Goal: Find specific page/section: Find specific page/section

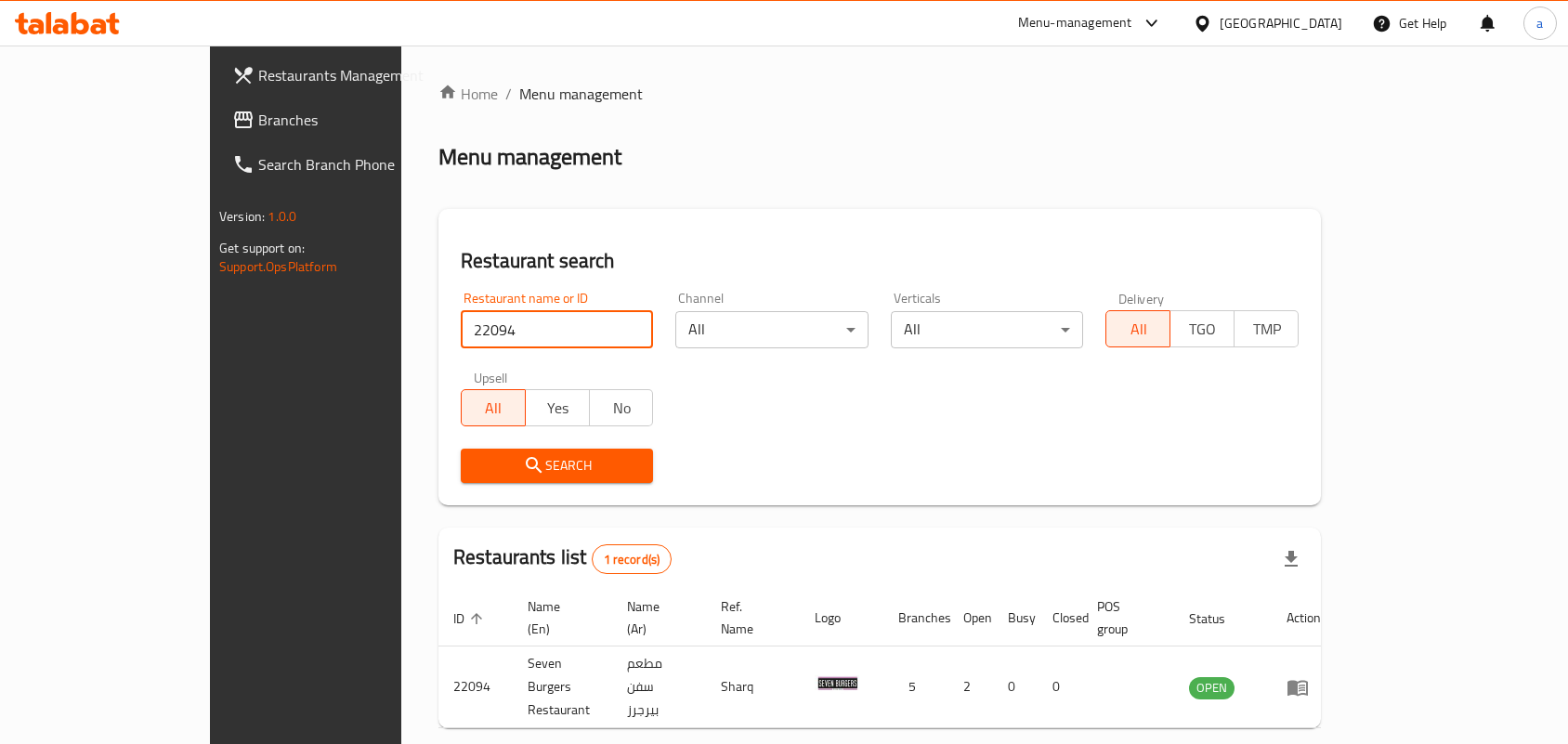
scroll to position [48, 0]
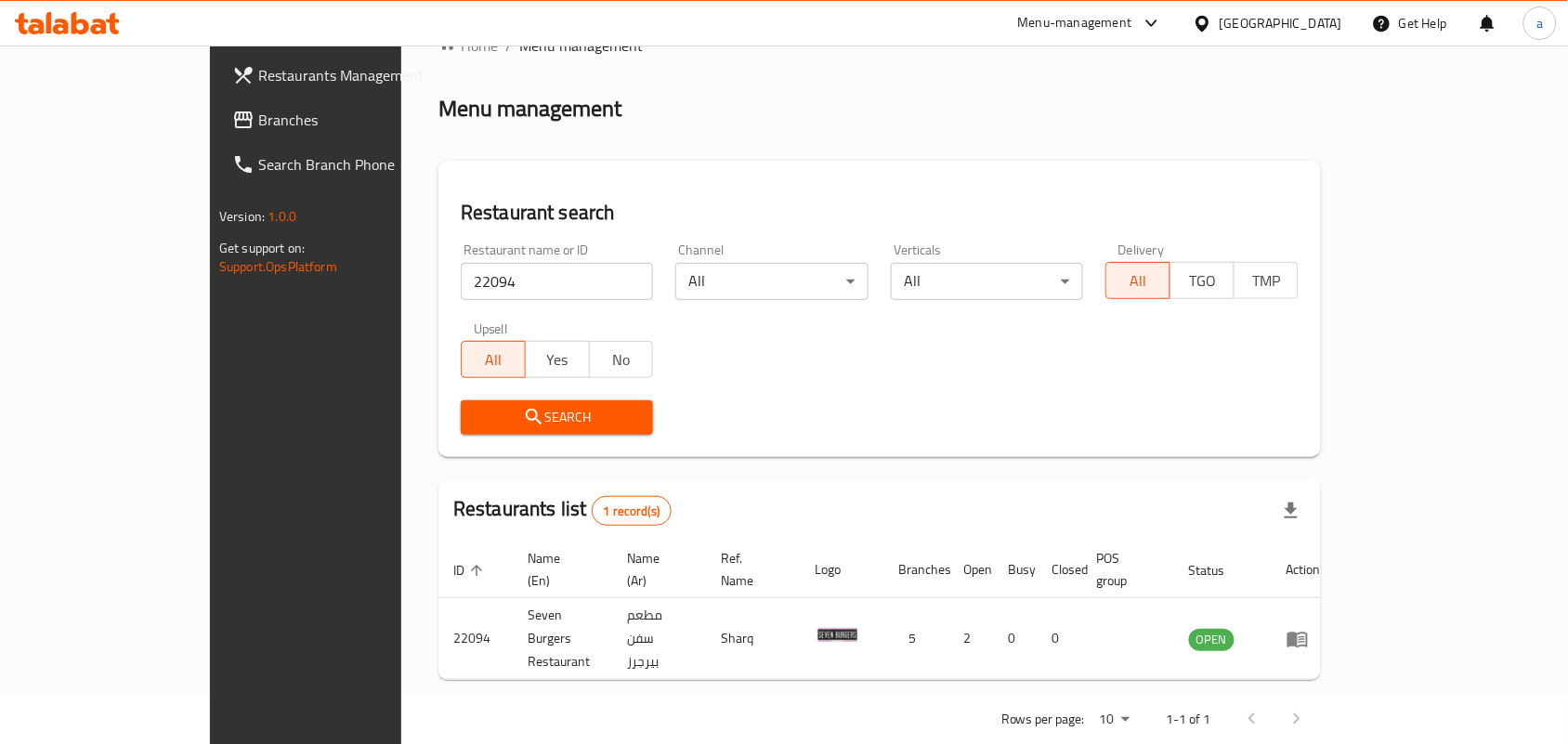
click at [1328, 17] on div "[GEOGRAPHIC_DATA]" at bounding box center [1280, 24] width 122 height 21
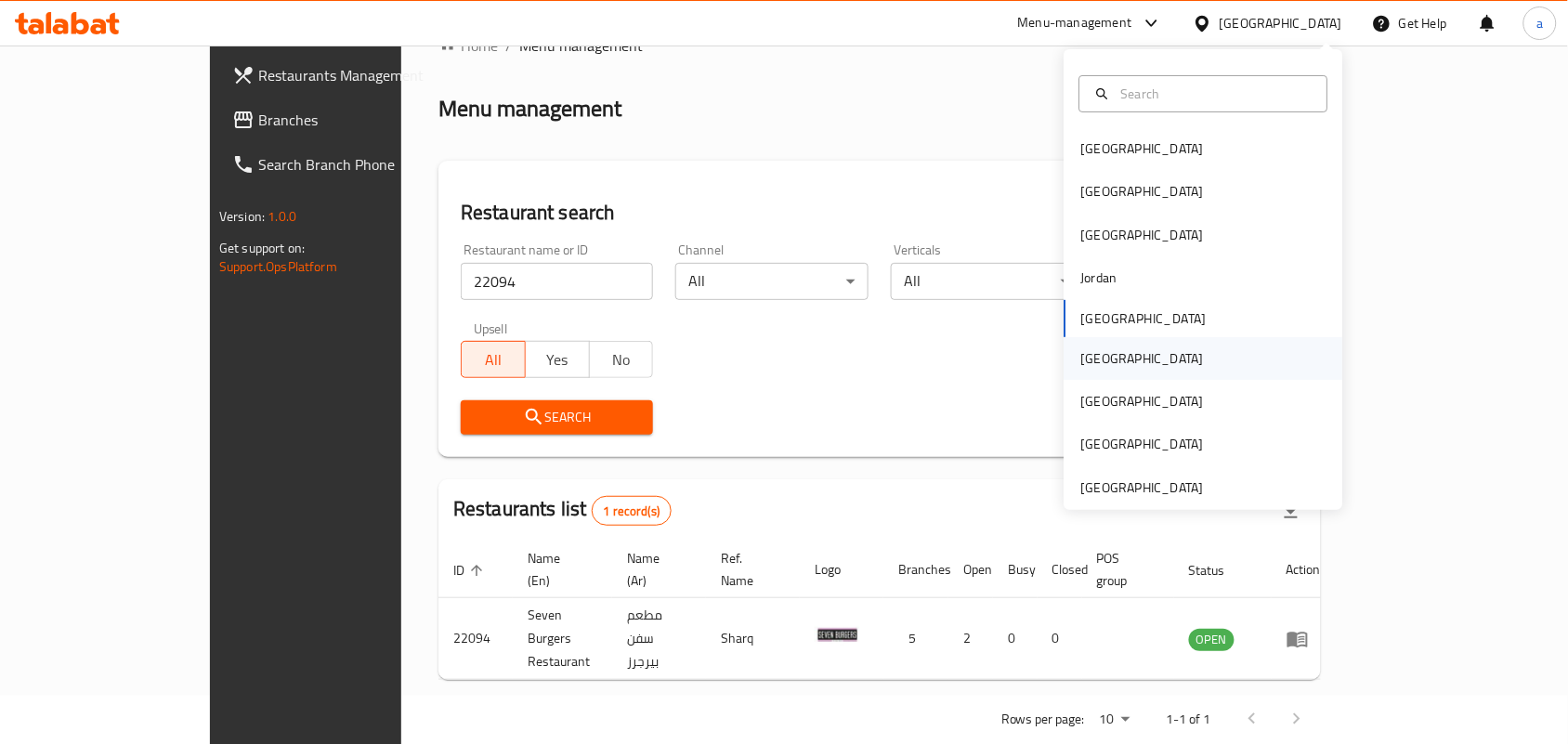
click at [1088, 348] on div "[GEOGRAPHIC_DATA]" at bounding box center [1142, 359] width 122 height 21
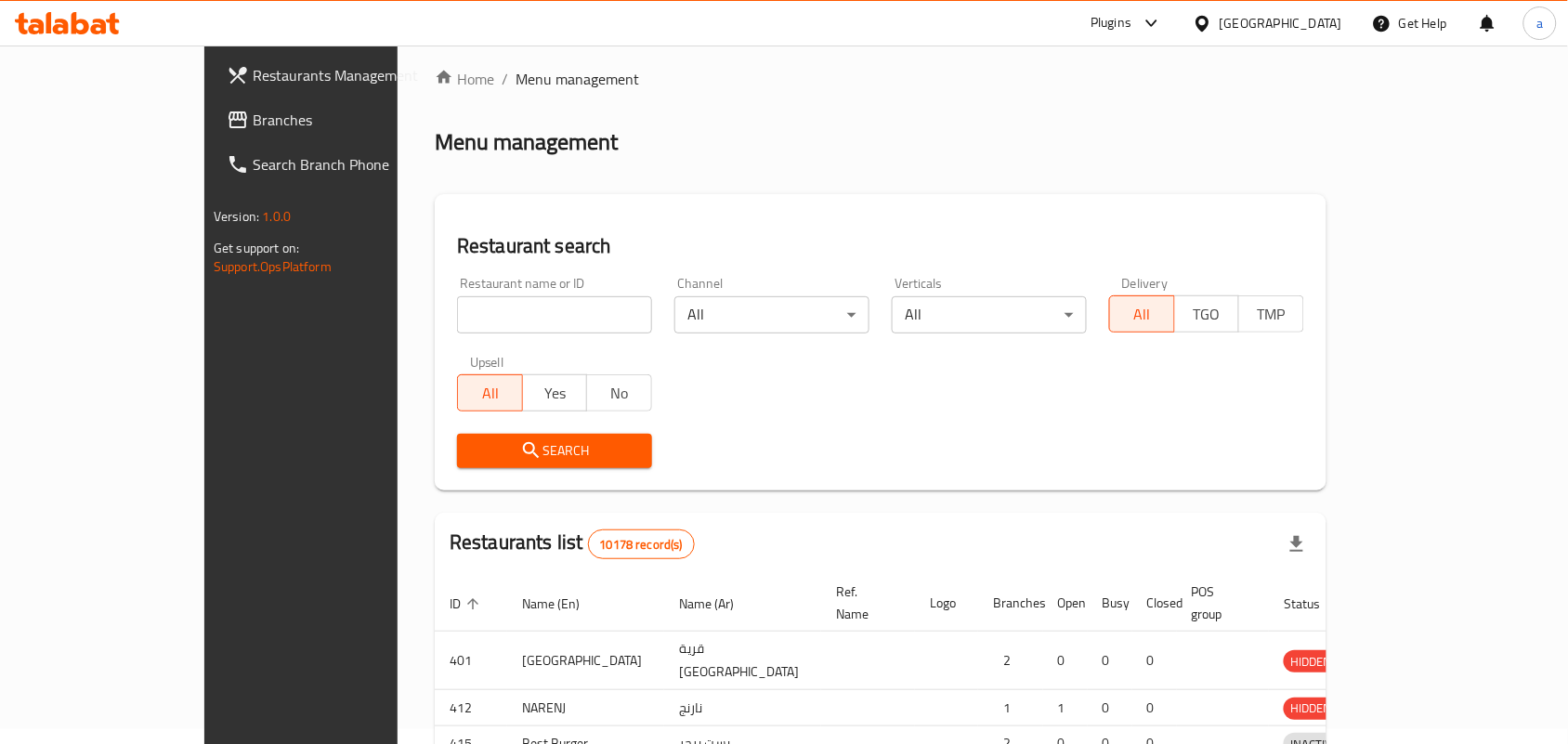
scroll to position [48, 0]
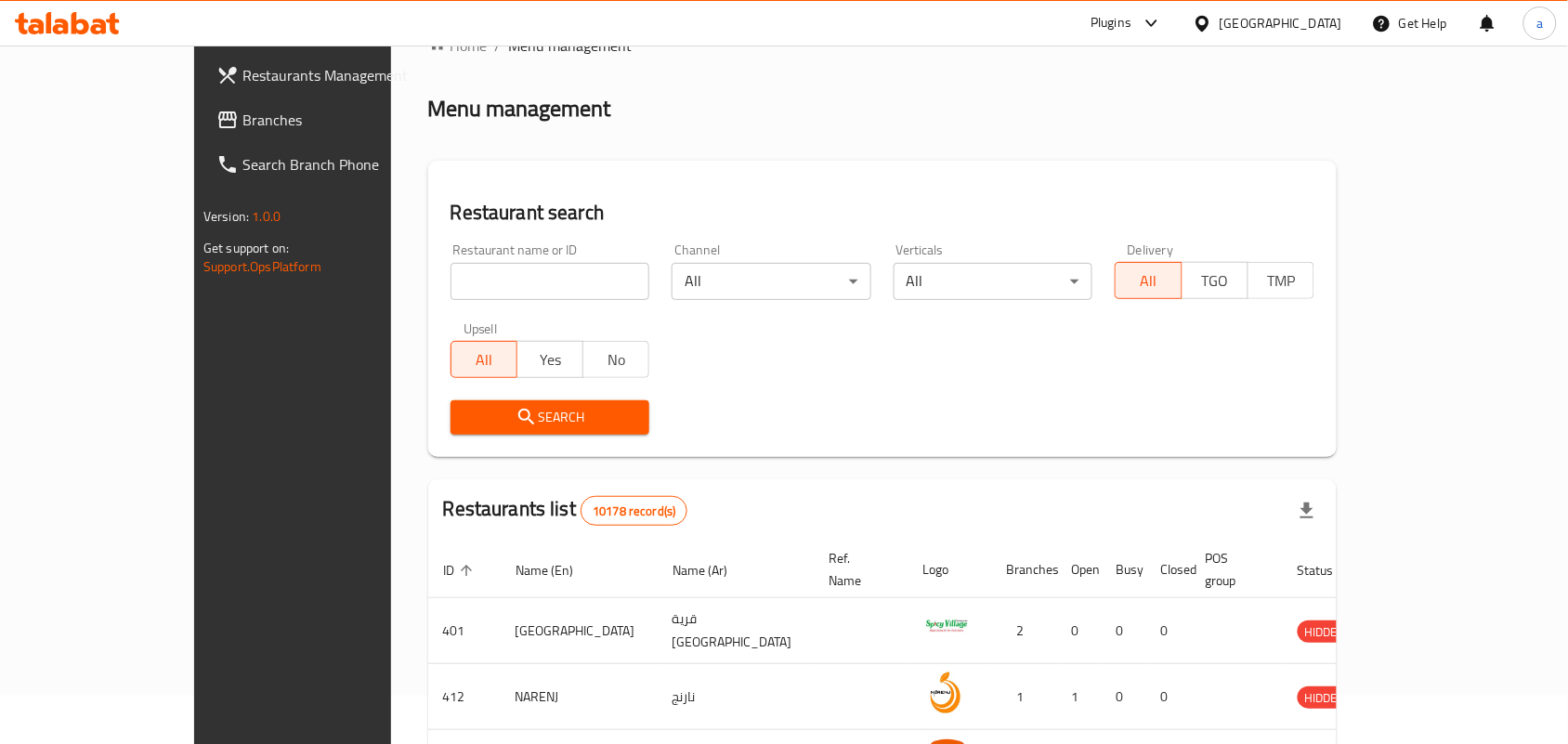
click at [242, 126] on span "Branches" at bounding box center [342, 120] width 199 height 23
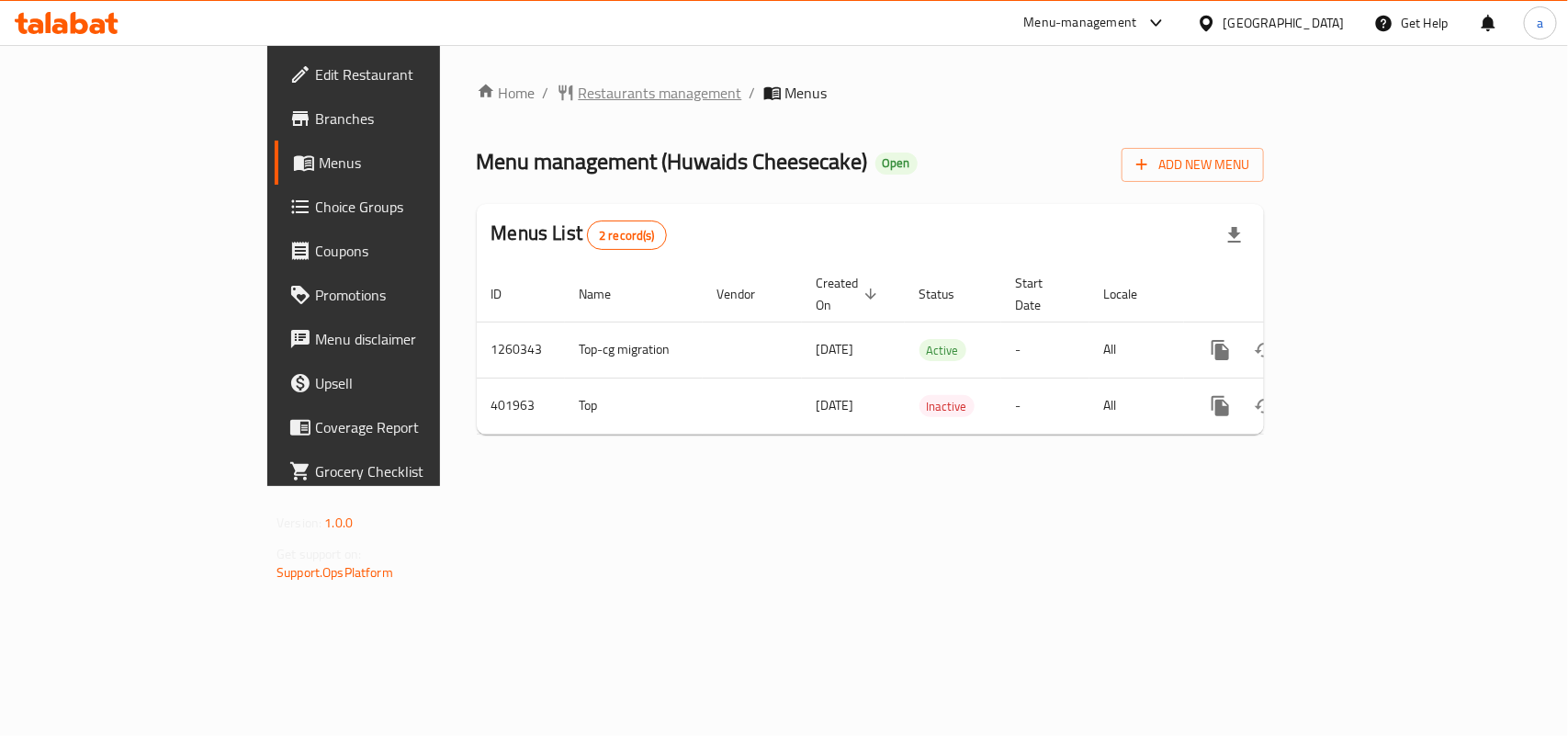
click at [520, 106] on div "Home / Restaurants management / Menus Menu management ( Huwaids Cheesecake ) Op…" at bounding box center [870, 265] width 788 height 367
click at [579, 99] on span "Restaurants management" at bounding box center [660, 93] width 164 height 22
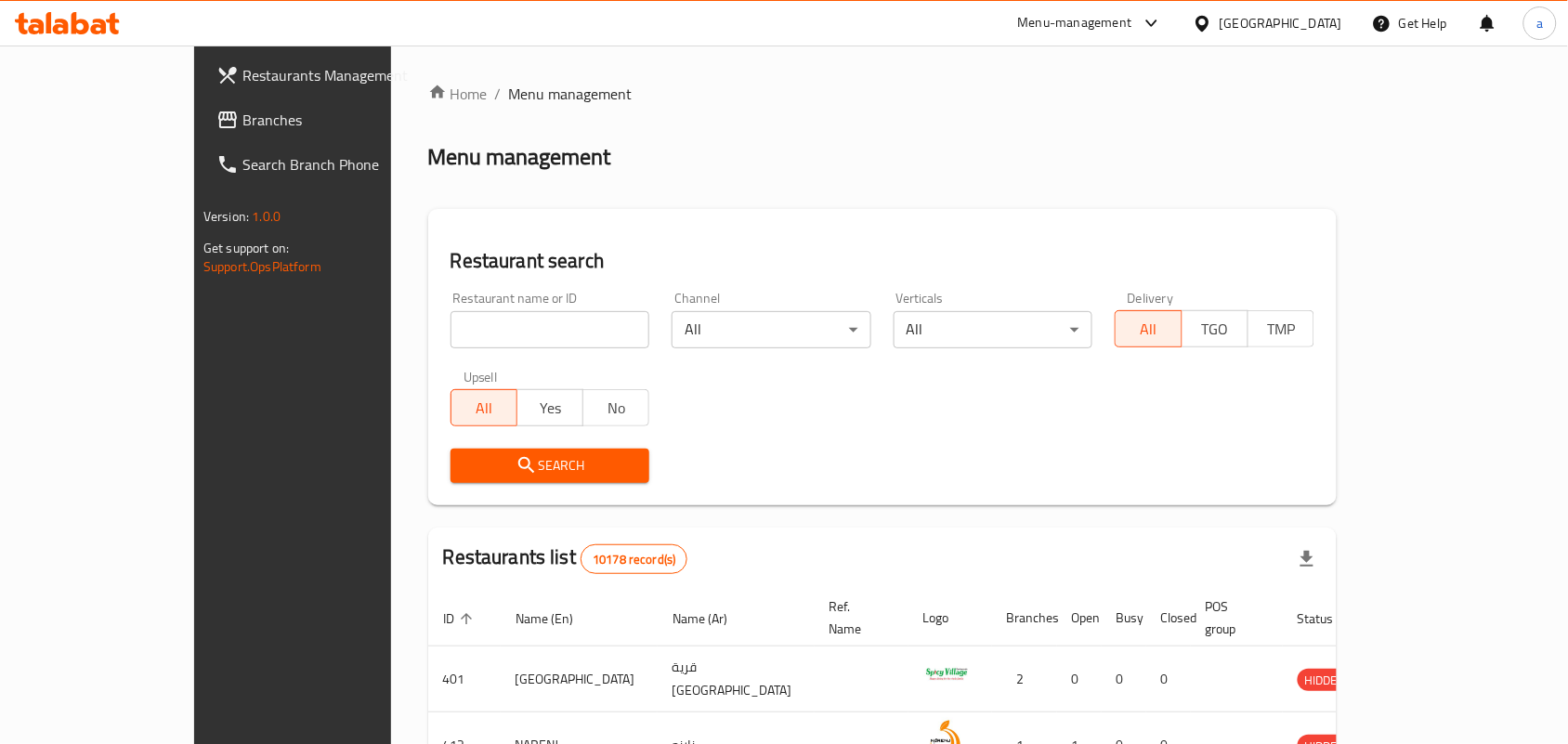
click at [483, 313] on input "search" at bounding box center [550, 329] width 200 height 37
paste input "631880"
type input "631880"
click button "Search" at bounding box center [550, 466] width 200 height 34
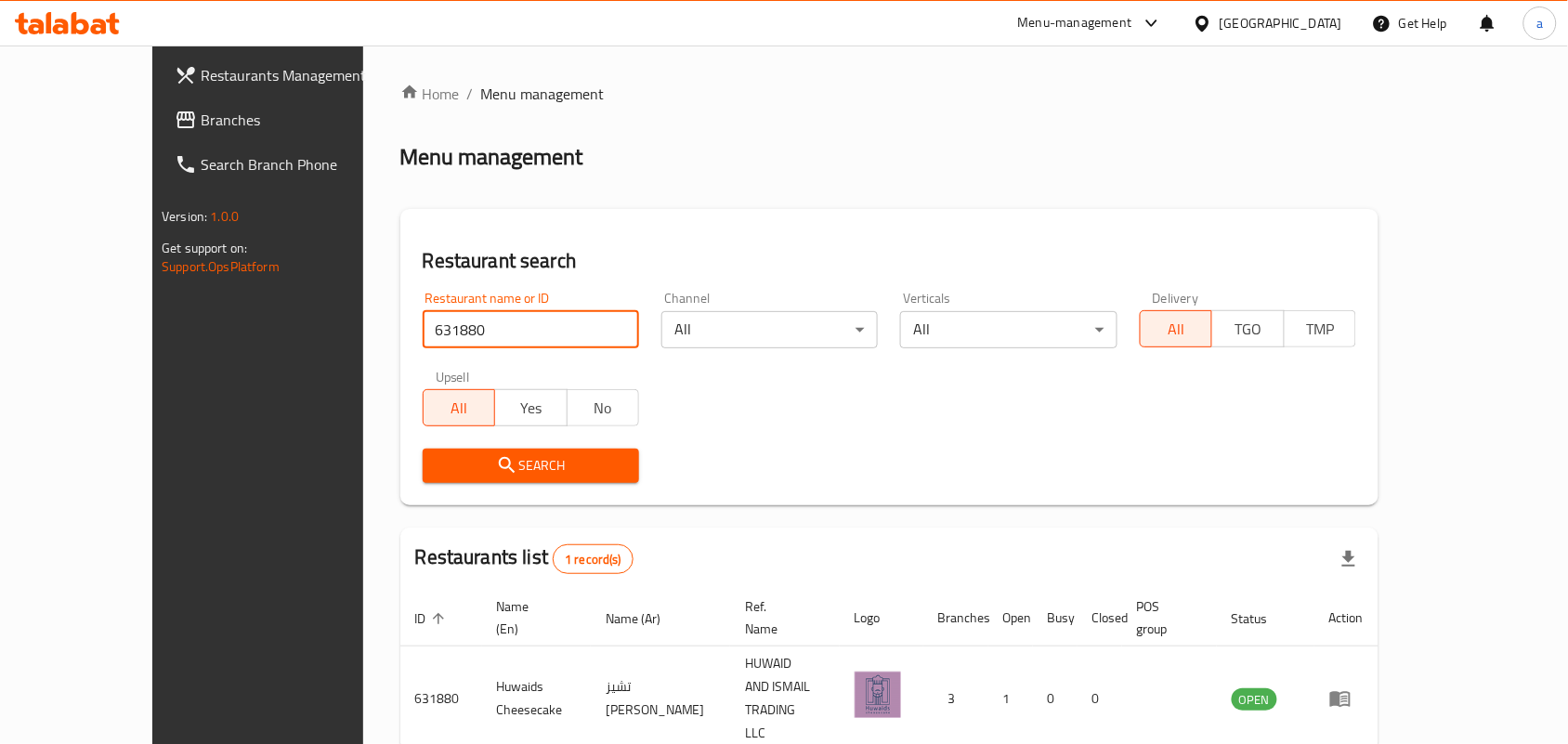
click at [1316, 21] on div "[GEOGRAPHIC_DATA]" at bounding box center [1280, 24] width 122 height 21
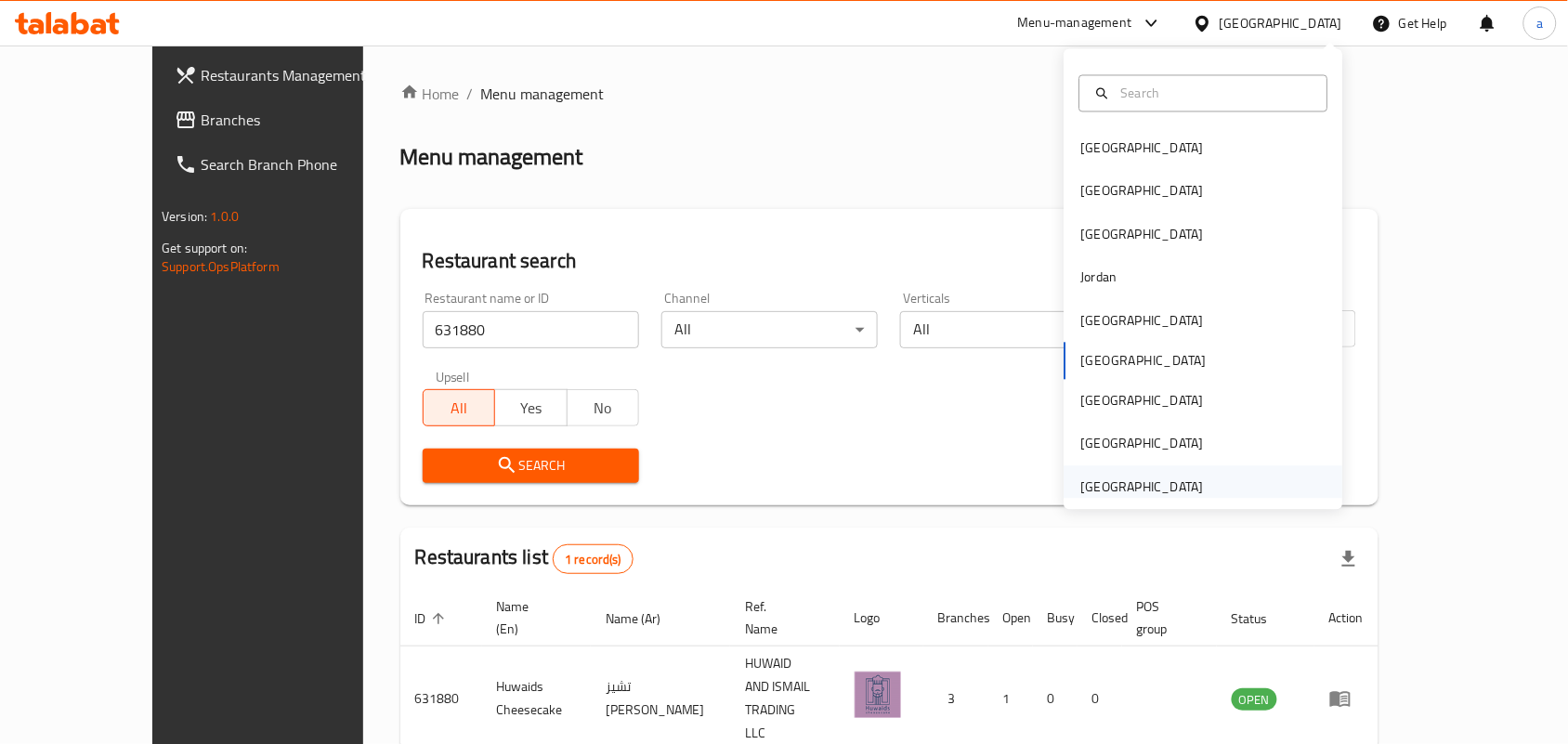
click at [1139, 478] on div "[GEOGRAPHIC_DATA]" at bounding box center [1142, 487] width 122 height 21
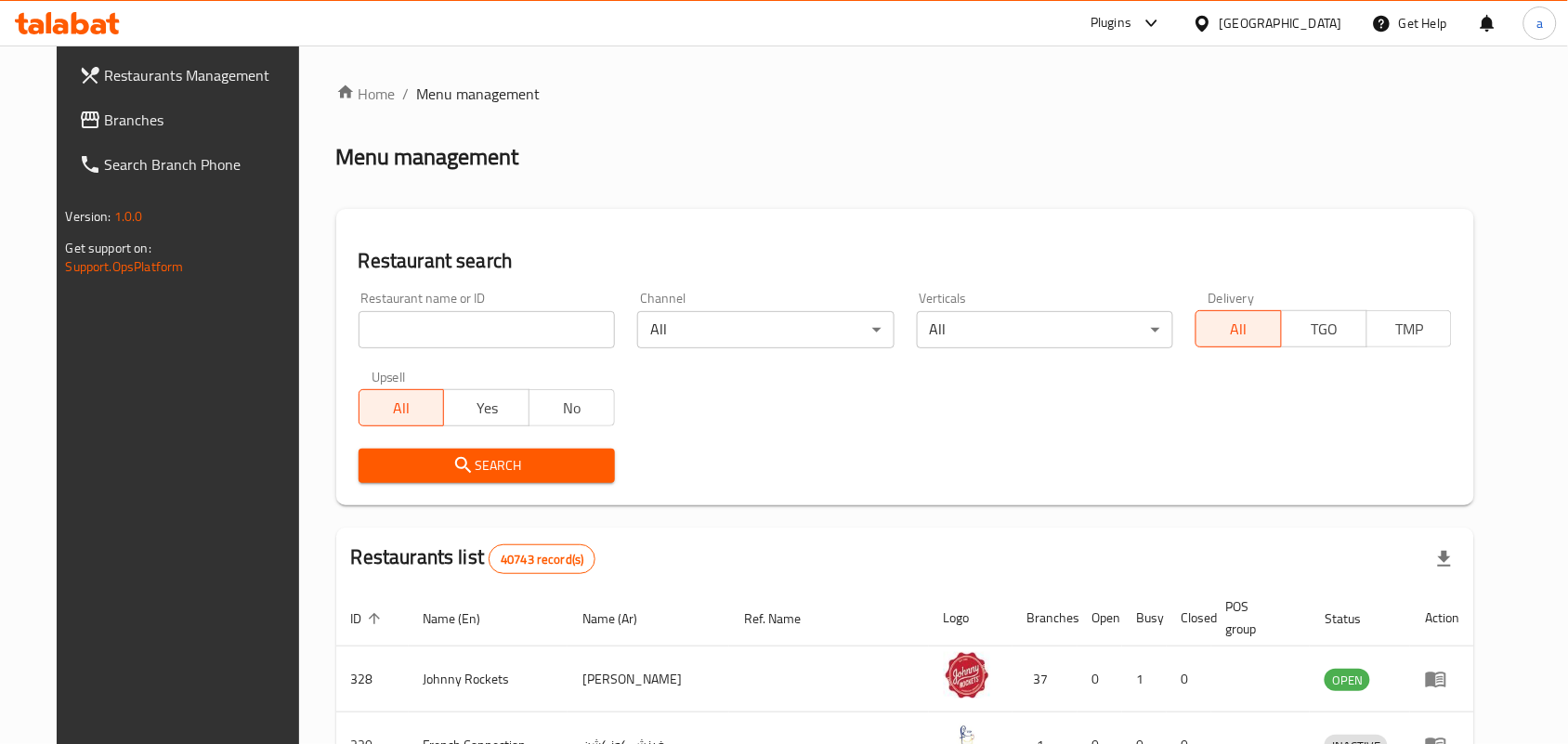
click at [105, 117] on span "Branches" at bounding box center [205, 120] width 199 height 23
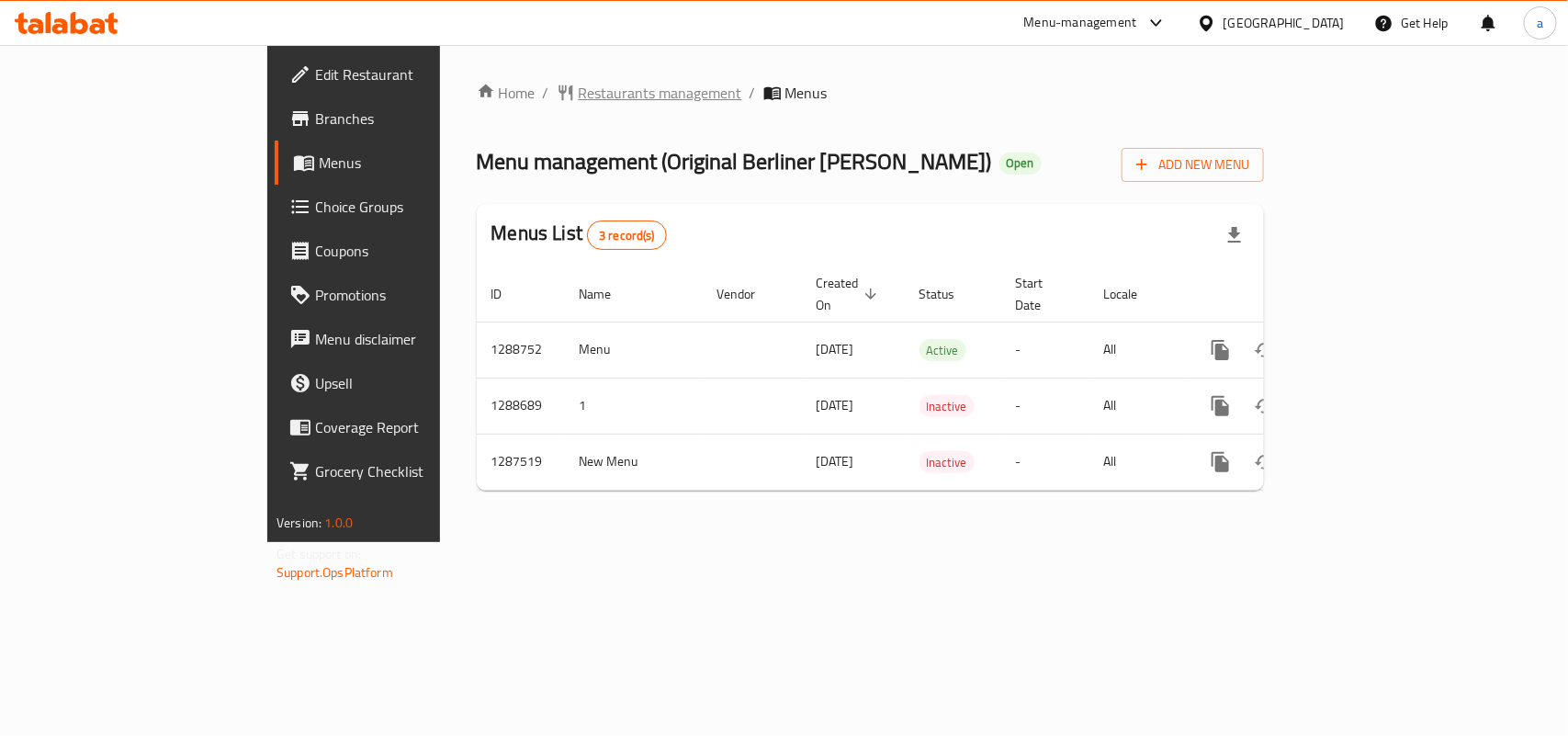
click at [579, 93] on span "Restaurants management" at bounding box center [660, 93] width 164 height 22
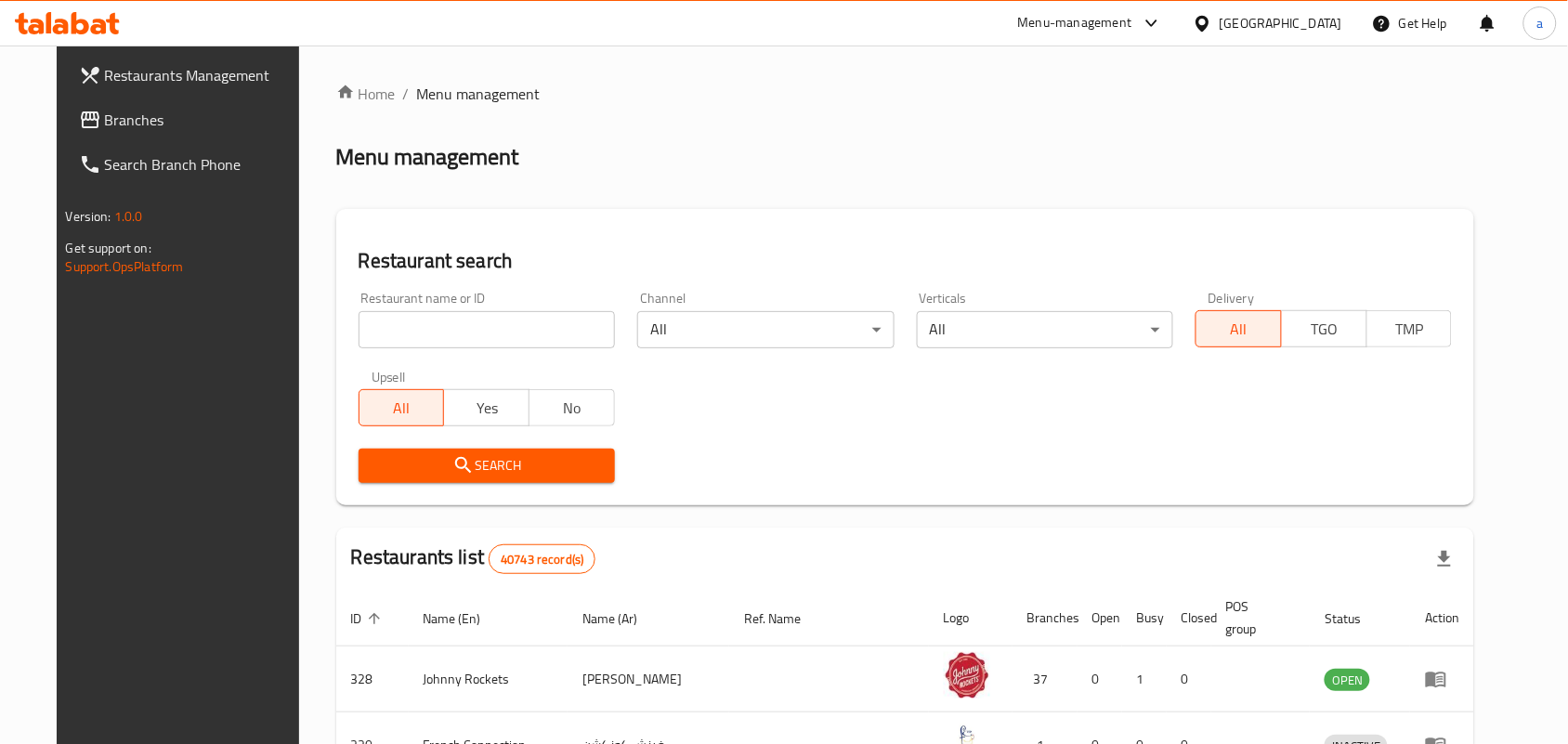
click at [439, 332] on input "search" at bounding box center [487, 329] width 257 height 37
paste input "696745"
type input "696745"
click button "Search" at bounding box center [487, 466] width 257 height 34
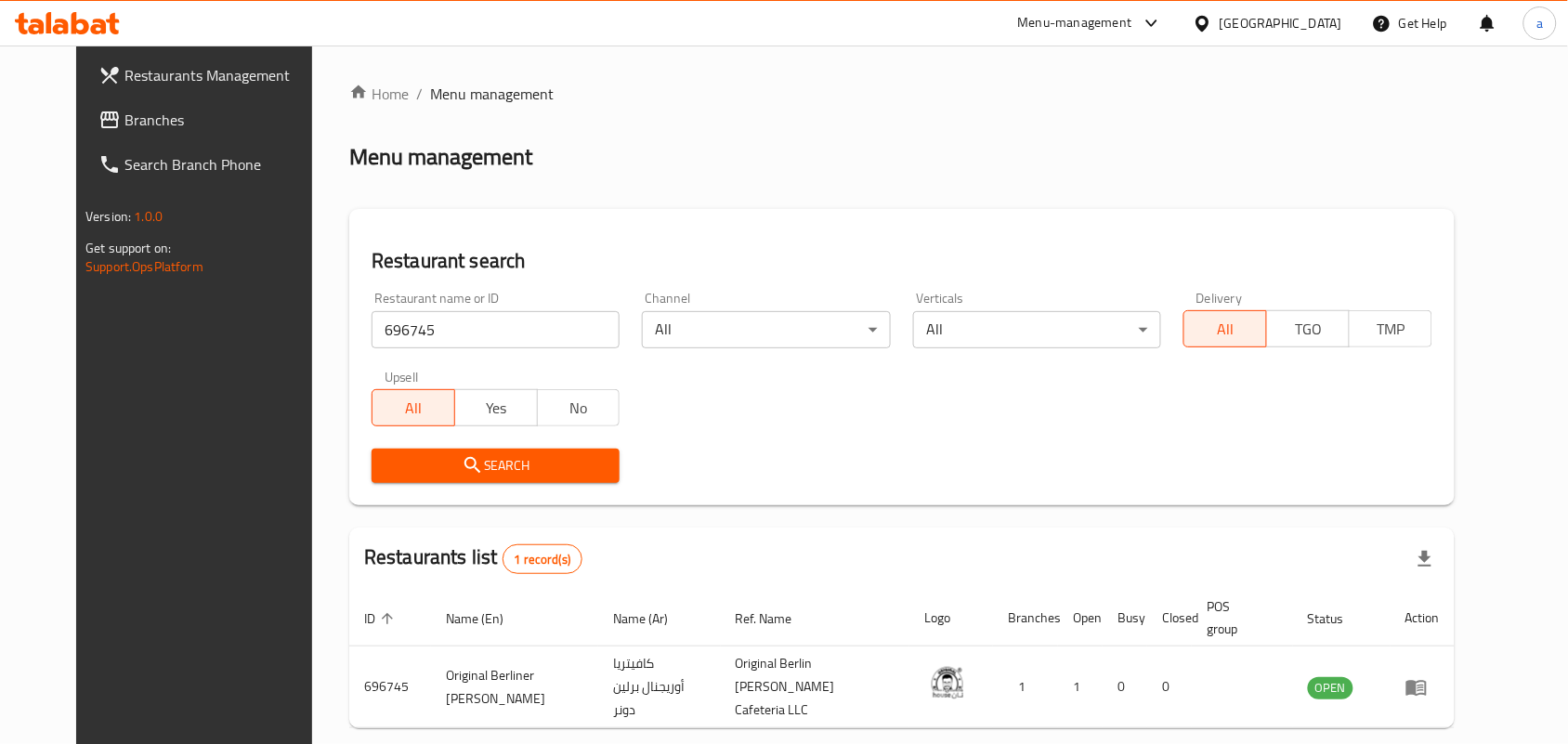
click at [1282, 29] on div "[GEOGRAPHIC_DATA]" at bounding box center [1280, 24] width 122 height 21
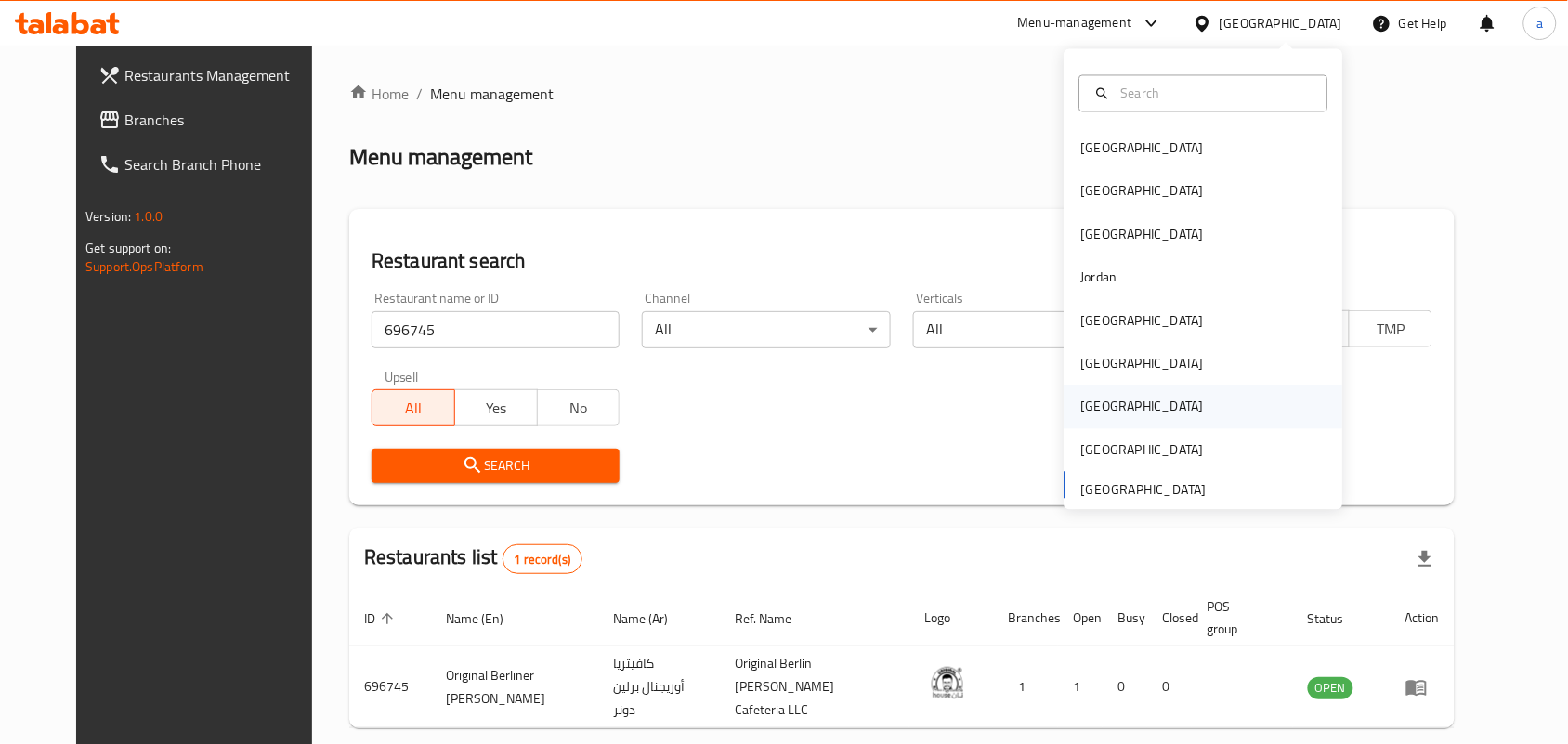
click at [1110, 410] on div "[GEOGRAPHIC_DATA]" at bounding box center [1203, 406] width 278 height 43
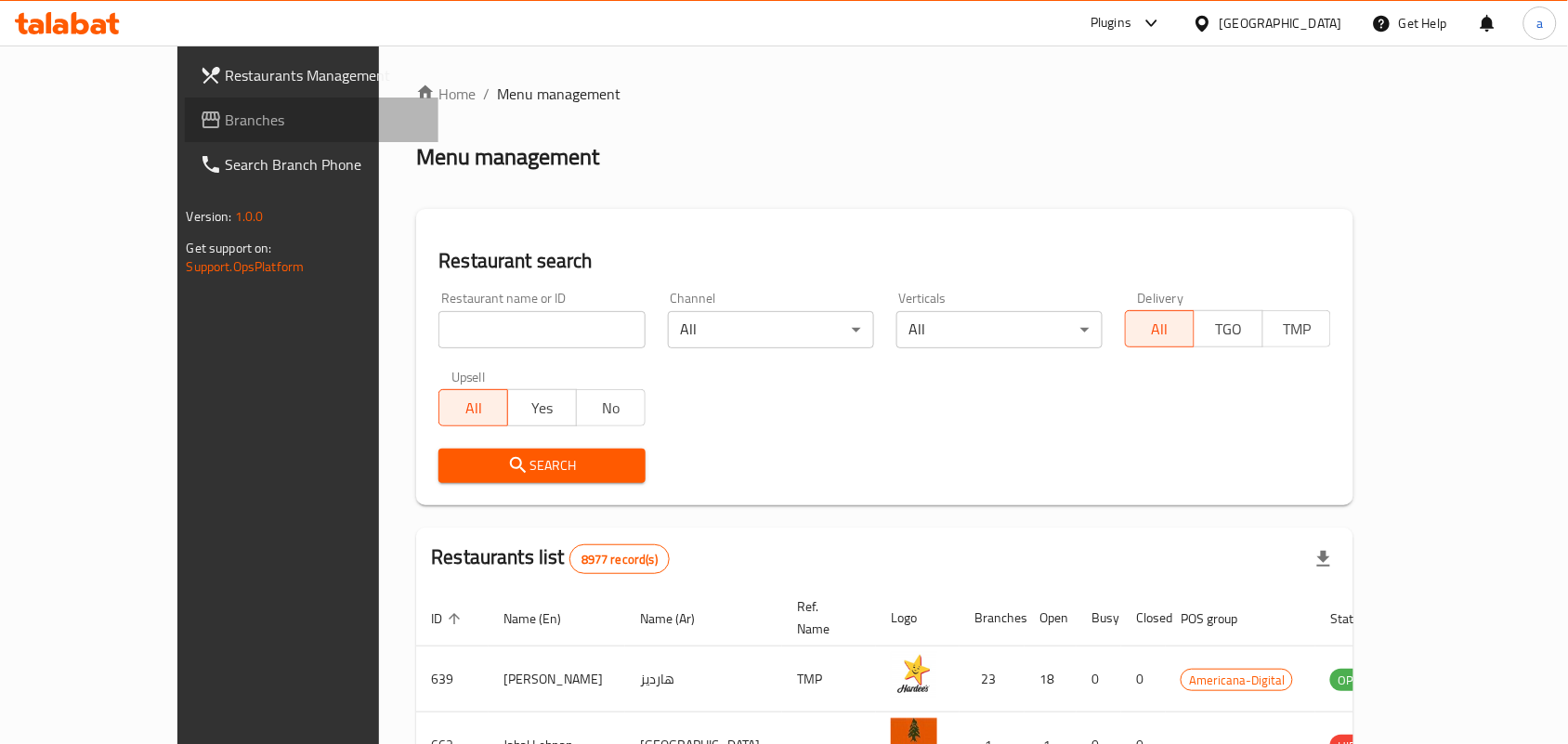
click at [225, 122] on span "Branches" at bounding box center [325, 120] width 199 height 23
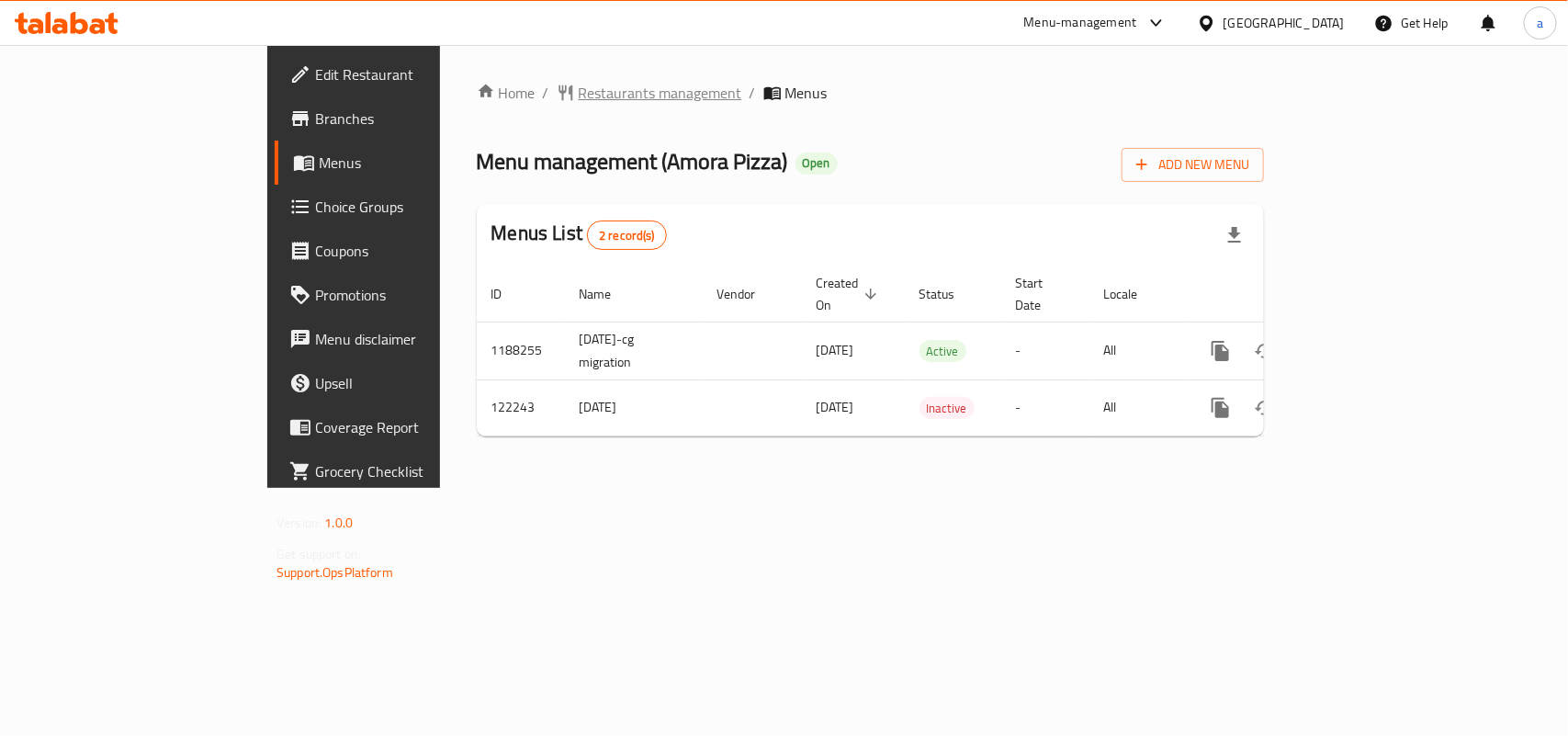
click at [579, 89] on span "Restaurants management" at bounding box center [660, 93] width 164 height 22
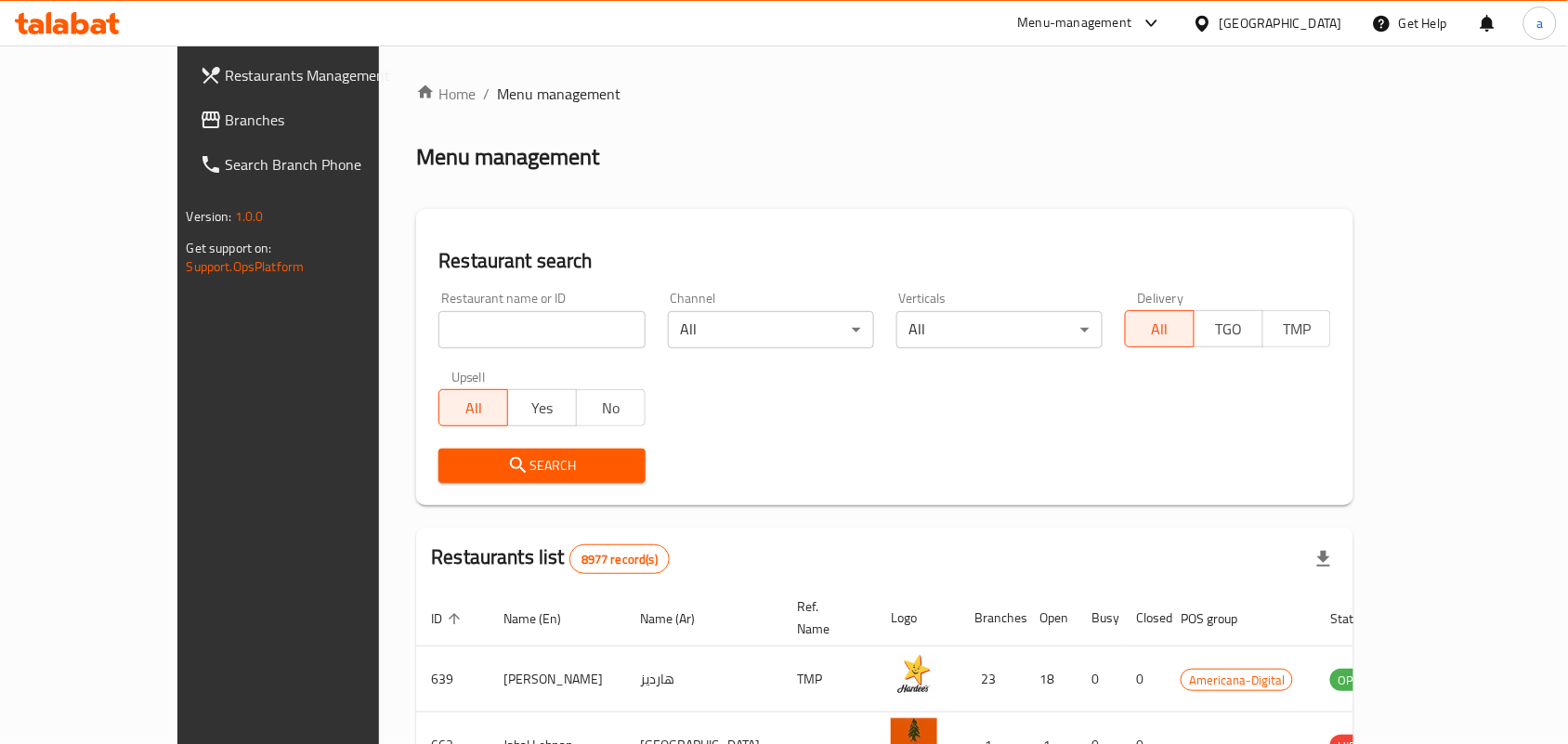
click at [457, 332] on div "Home / Menu management Menu management Restaurant search Restaurant name or ID …" at bounding box center [884, 664] width 937 height 1165
click at [457, 332] on input "search" at bounding box center [542, 329] width 206 height 37
paste input "607624"
type input "607624"
click button "Search" at bounding box center [542, 466] width 206 height 34
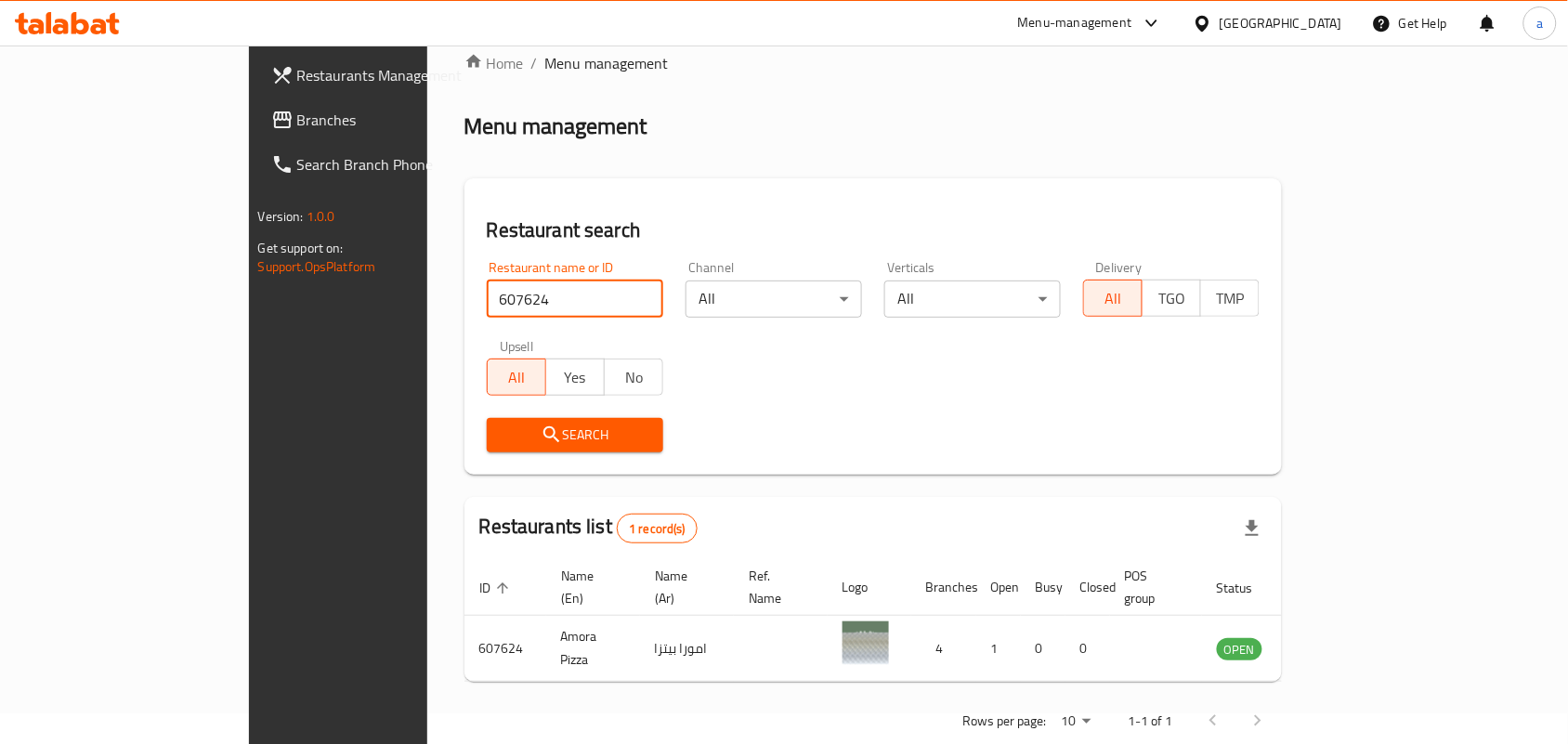
scroll to position [48, 0]
